Goal: Task Accomplishment & Management: Manage account settings

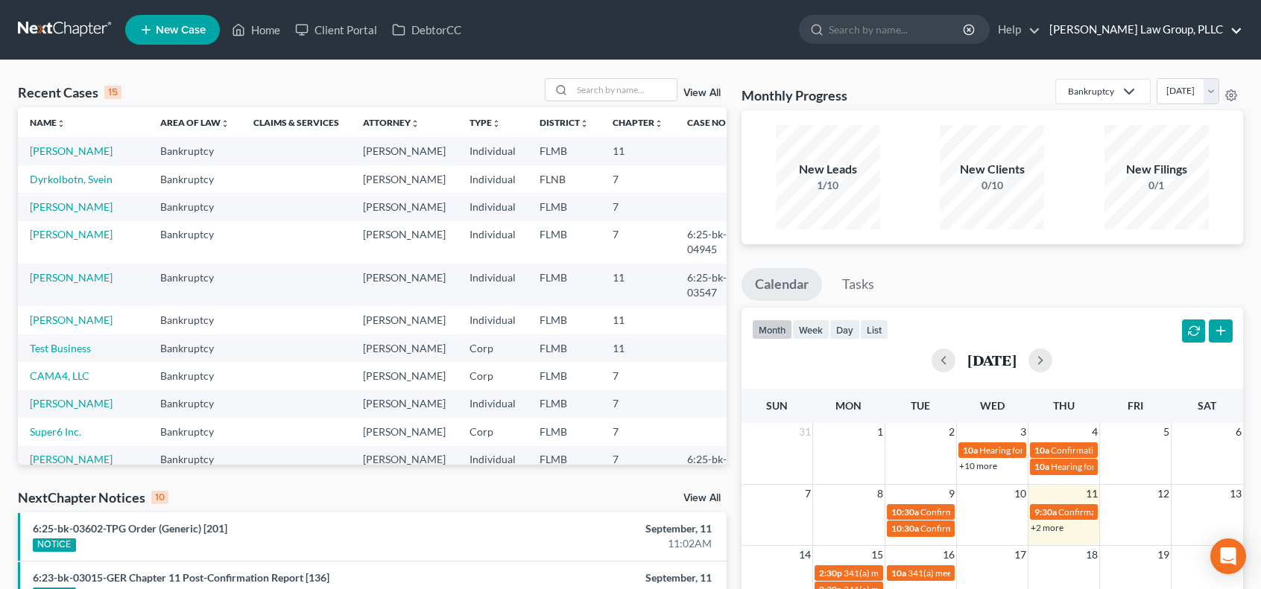
click at [1242, 29] on link "[PERSON_NAME] Law Group, PLLC" at bounding box center [1142, 29] width 200 height 27
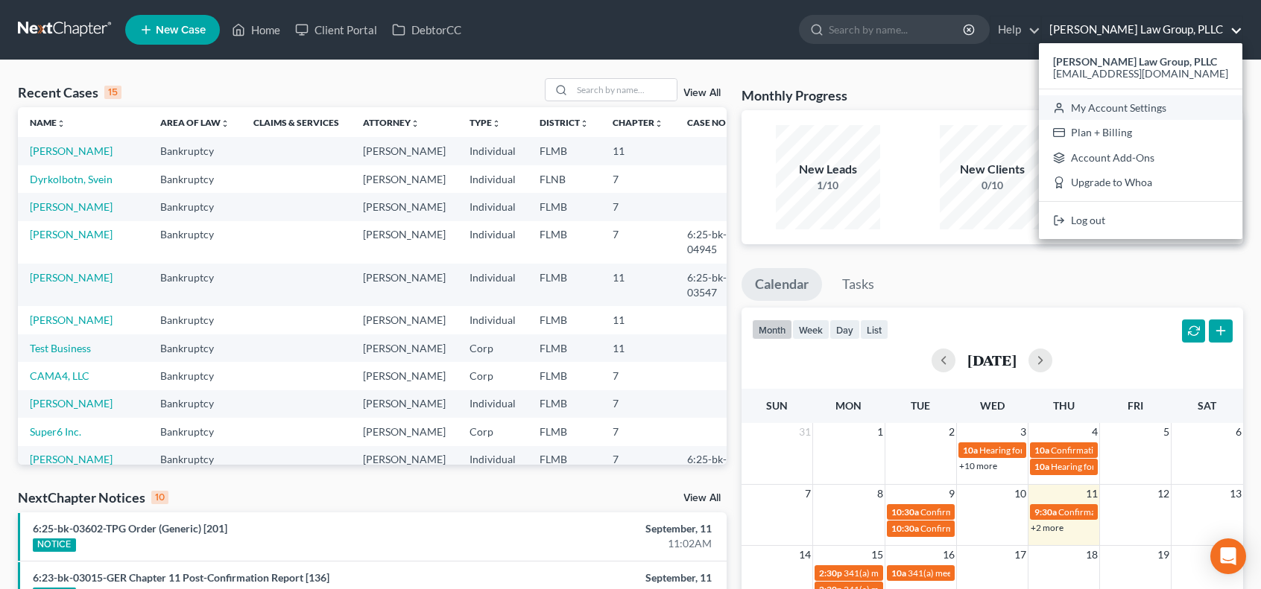
click at [1194, 111] on link "My Account Settings" at bounding box center [1140, 107] width 203 height 25
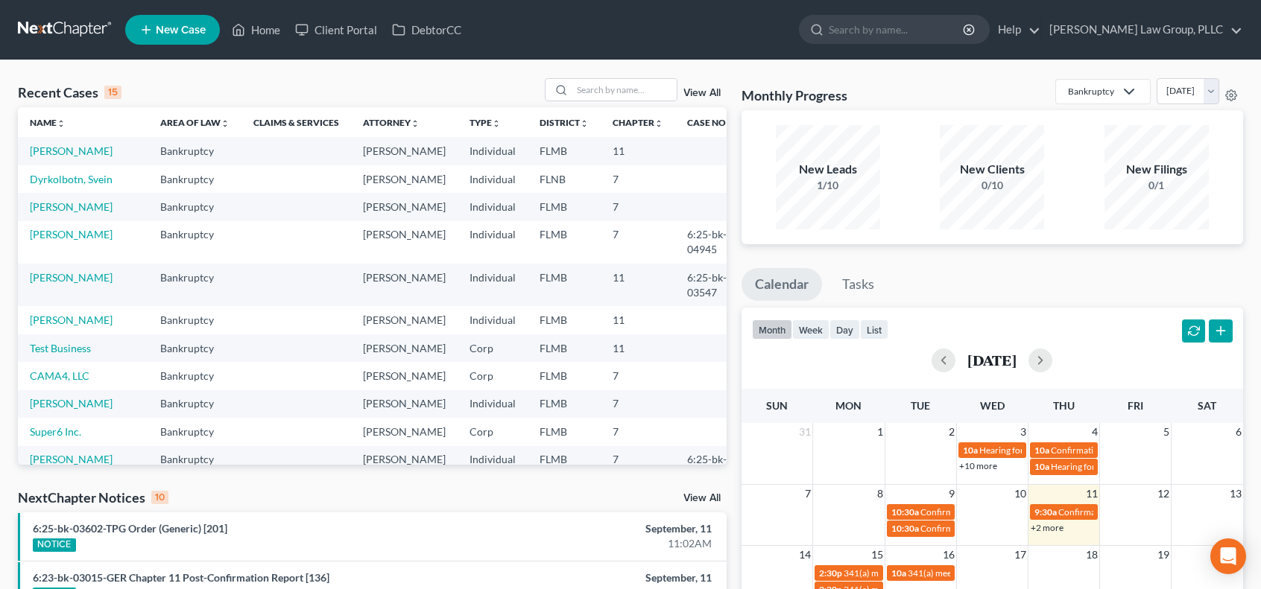
select select "24"
select select "9"
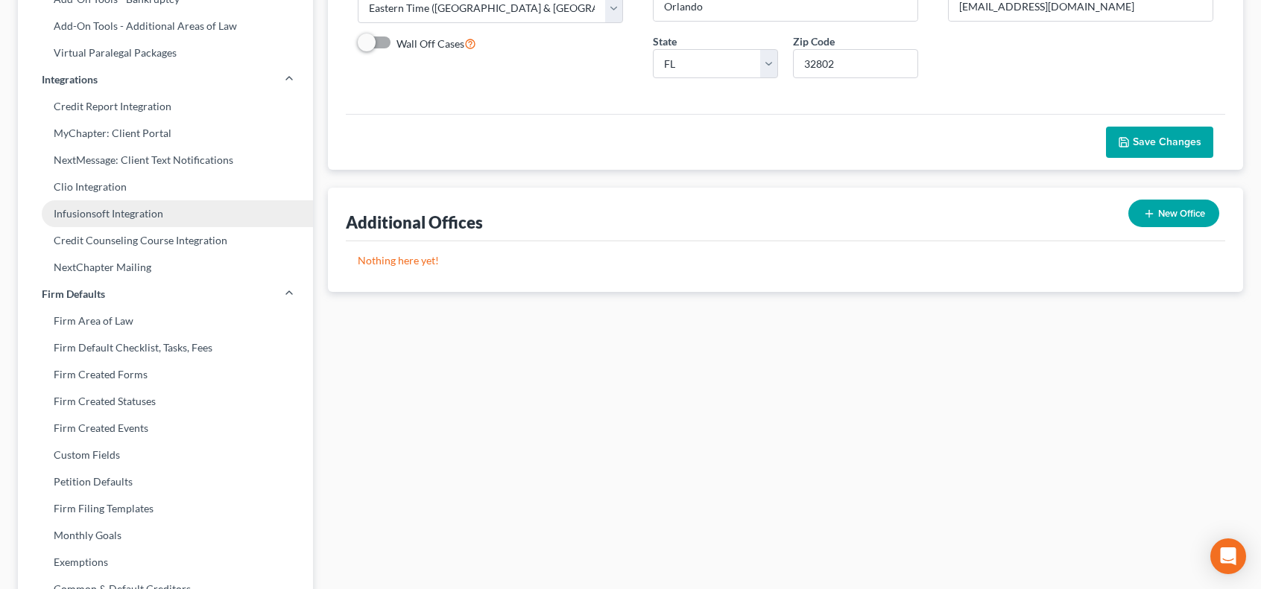
scroll to position [71, 0]
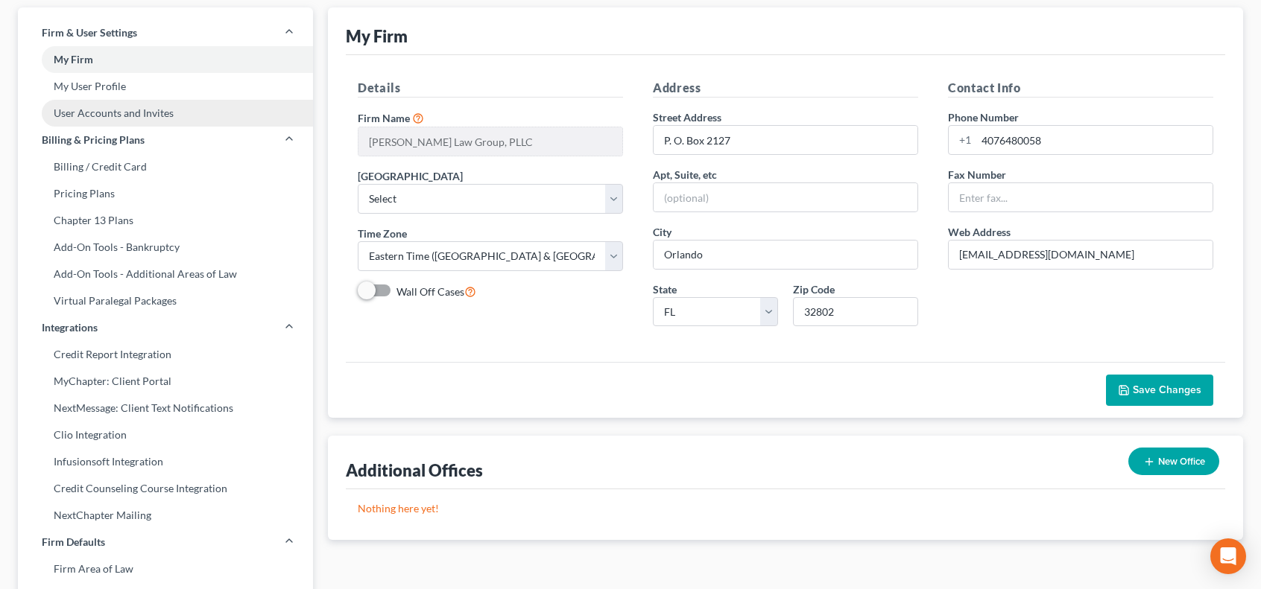
click at [195, 111] on link "User Accounts and Invites" at bounding box center [165, 113] width 295 height 27
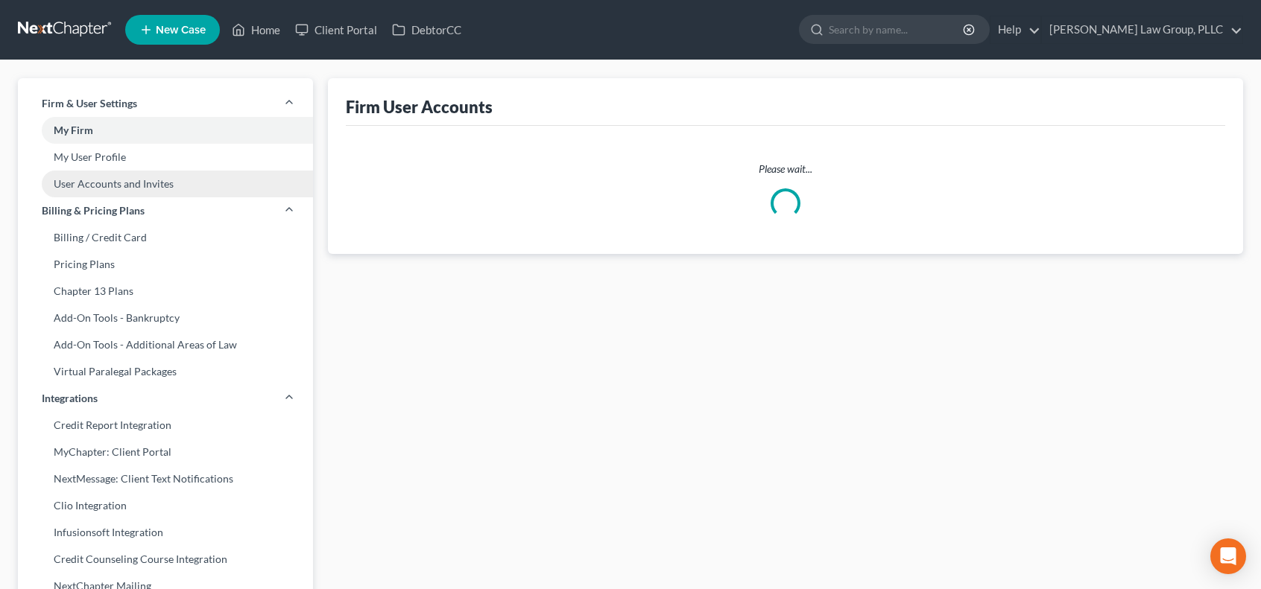
select select "0"
select select "1"
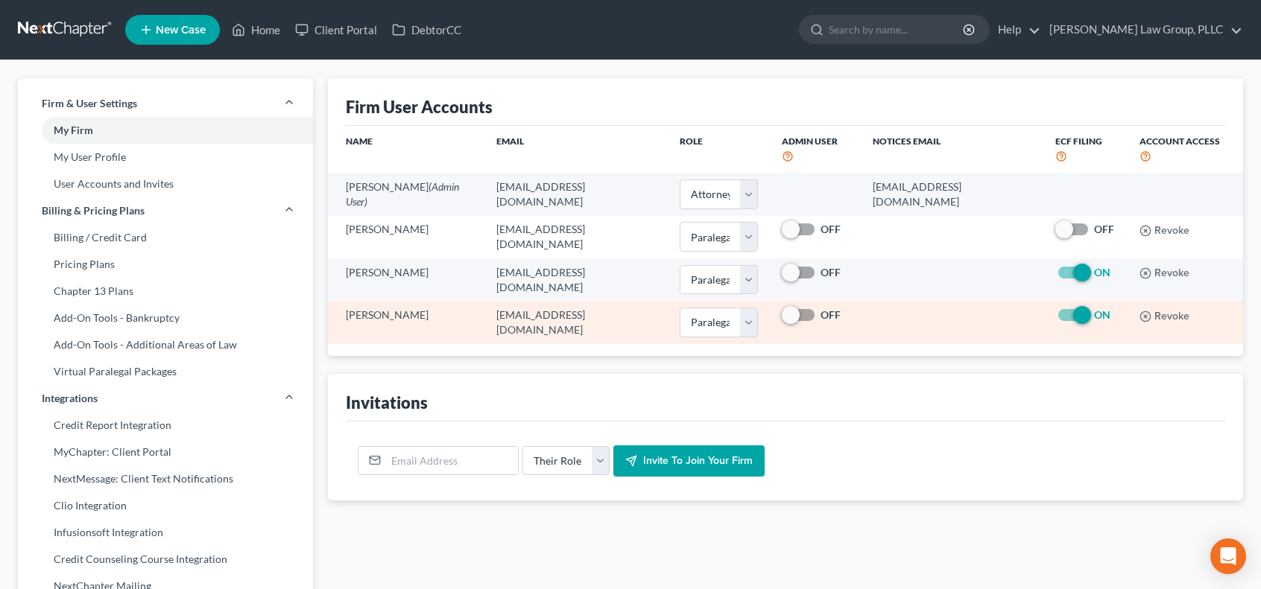
click at [1055, 306] on span at bounding box center [1073, 315] width 36 height 18
click at [1094, 308] on label "ON" at bounding box center [1102, 315] width 16 height 15
click at [1100, 308] on input "ON" at bounding box center [1105, 313] width 10 height 10
checkbox input "false"
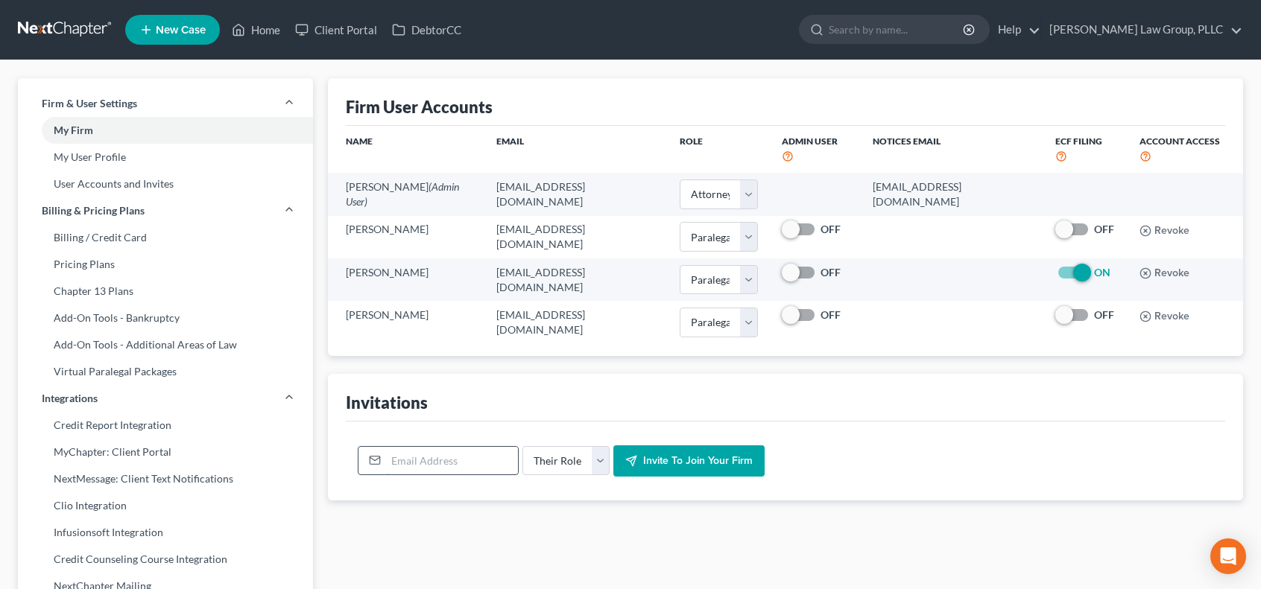
click at [461, 454] on input "email" at bounding box center [452, 461] width 132 height 28
type input "[PERSON_NAME][EMAIL_ADDRESS][PERSON_NAME][DOMAIN_NAME]"
click at [595, 446] on select "Their Role Attorney Paralegal Assistant" at bounding box center [565, 461] width 87 height 30
select select "paralegal"
click at [522, 446] on select "Their Role Attorney Paralegal Assistant" at bounding box center [565, 461] width 87 height 30
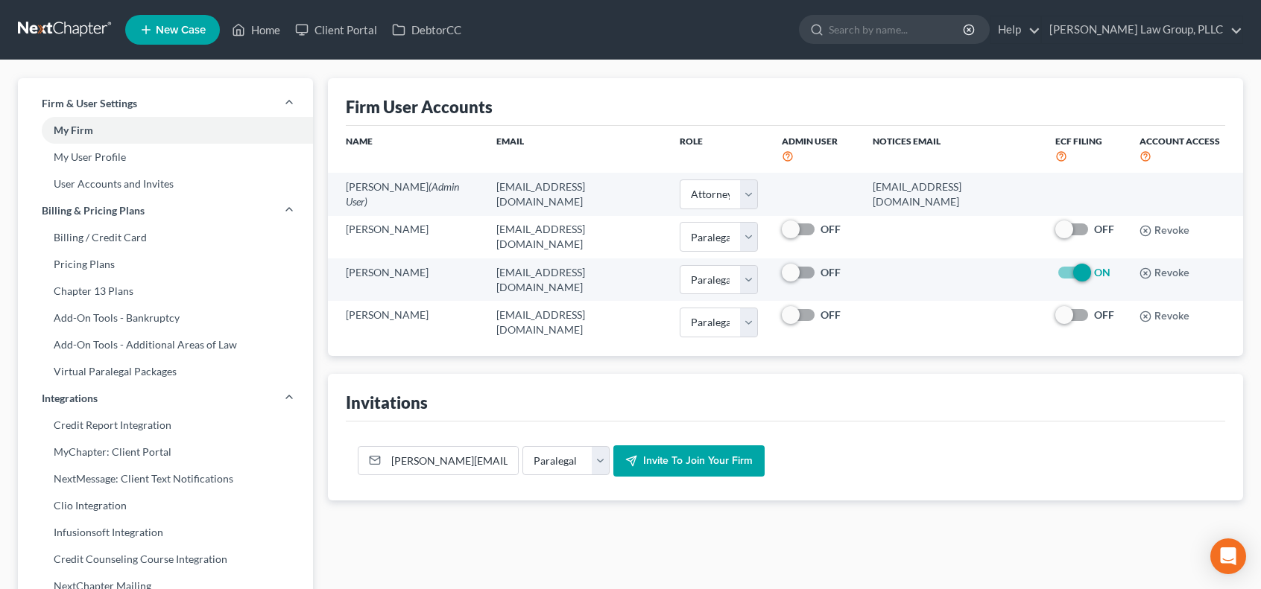
click at [686, 452] on button "Invite to join your firm" at bounding box center [688, 461] width 151 height 31
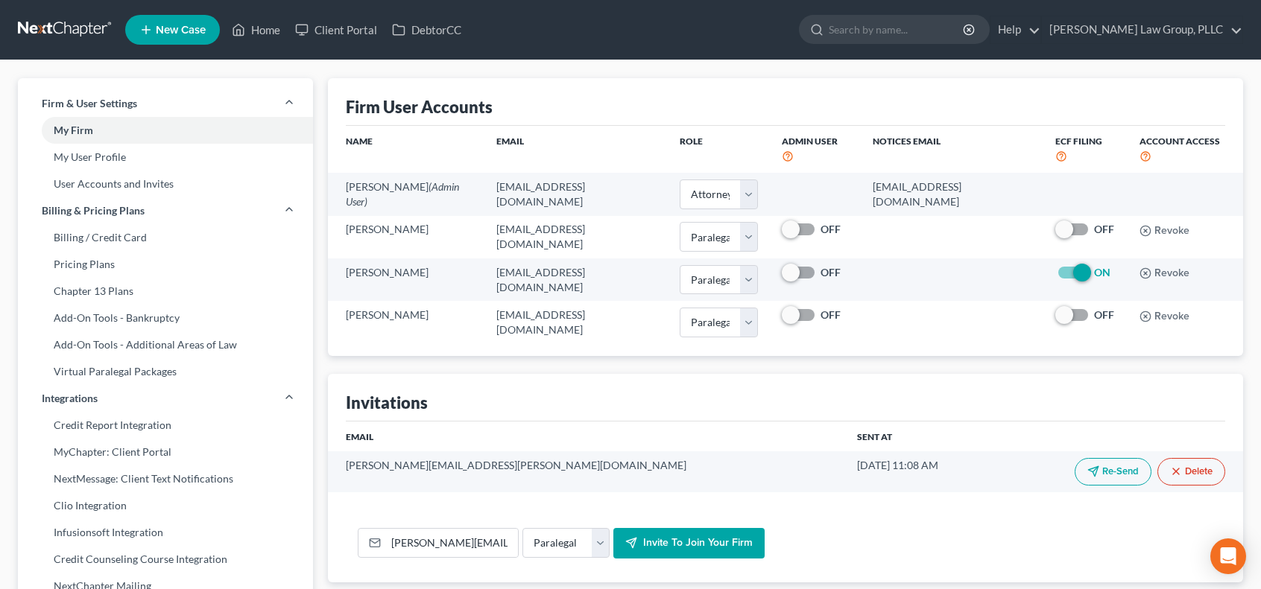
click at [33, 26] on link at bounding box center [65, 29] width 95 height 27
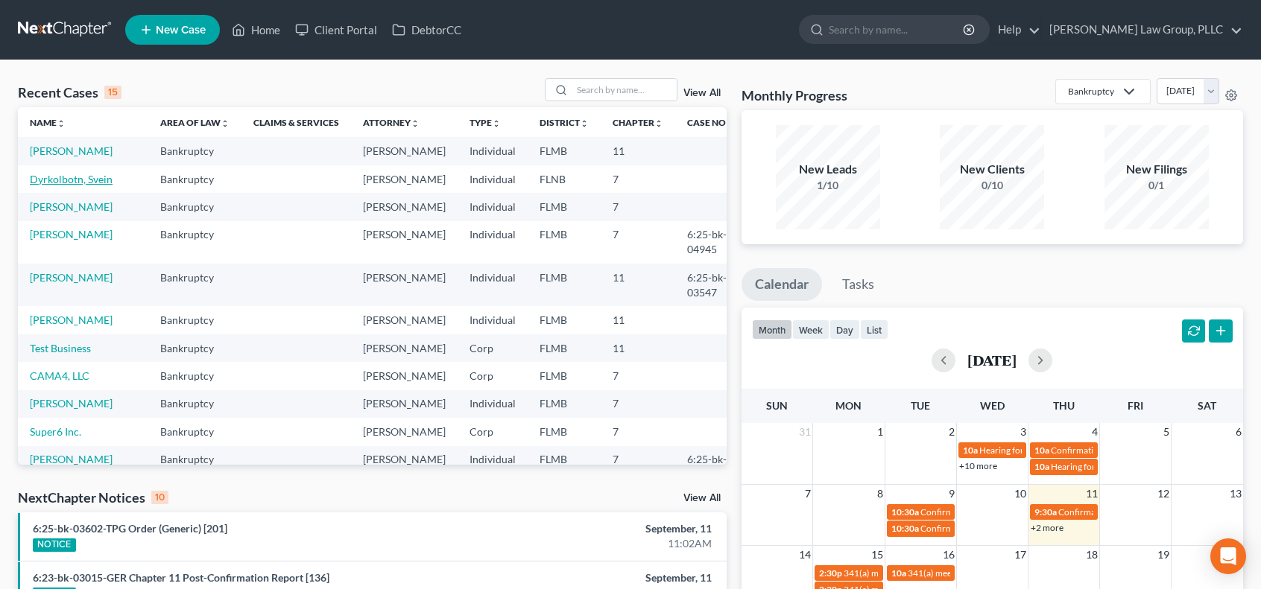
click at [67, 186] on link "Dyrkolbotn, Svein" at bounding box center [71, 179] width 83 height 13
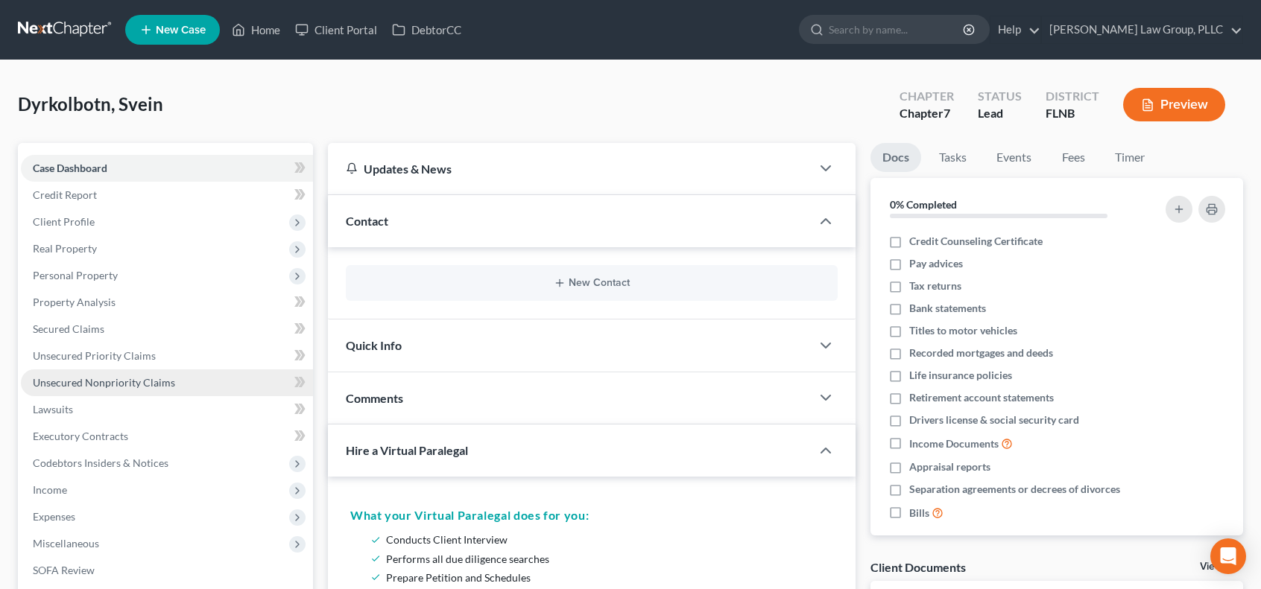
click at [178, 379] on link "Unsecured Nonpriority Claims" at bounding box center [167, 383] width 292 height 27
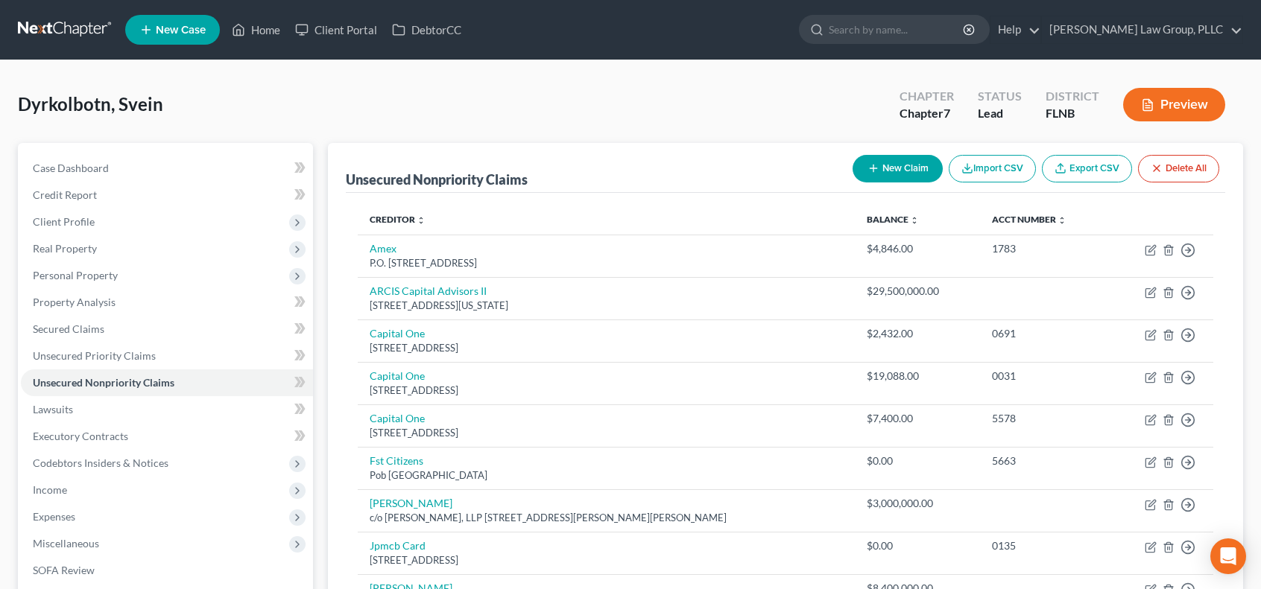
click at [1034, 171] on button "Import CSV" at bounding box center [992, 169] width 87 height 28
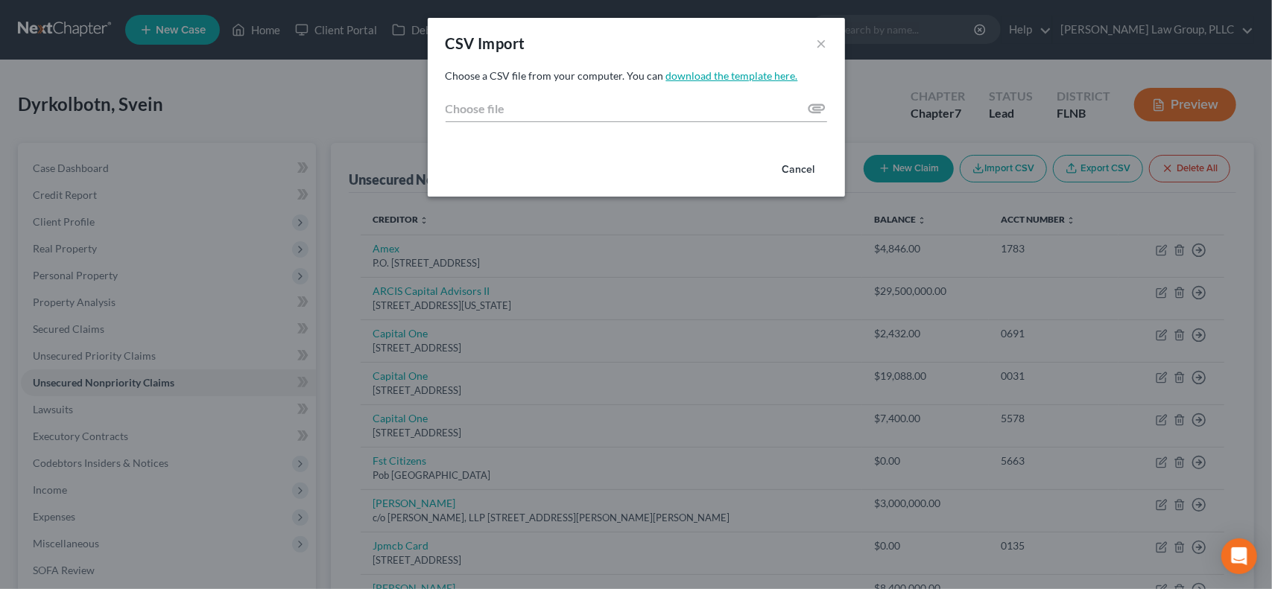
click at [753, 74] on link "download the template here." at bounding box center [732, 75] width 132 height 13
